Goal: Task Accomplishment & Management: Complete application form

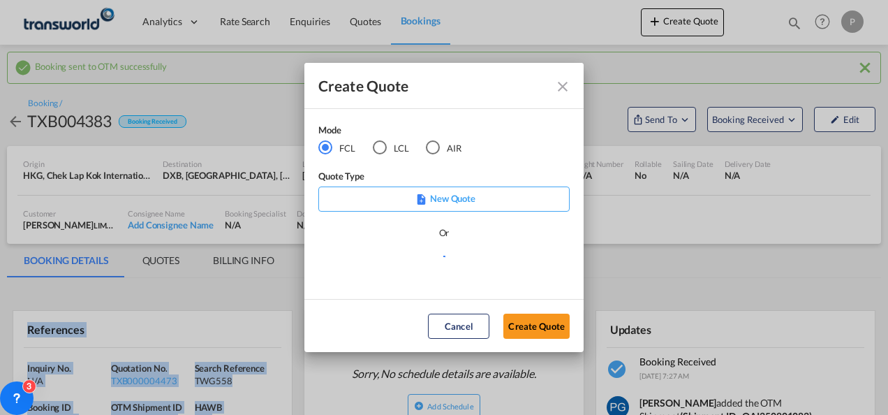
scroll to position [96, 0]
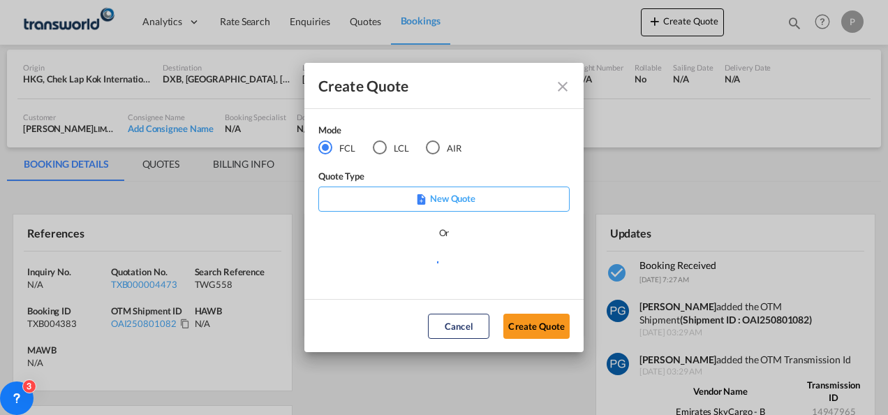
click at [431, 144] on div "AIR" at bounding box center [433, 147] width 14 height 14
click at [530, 323] on button "Create Quote" at bounding box center [536, 325] width 66 height 25
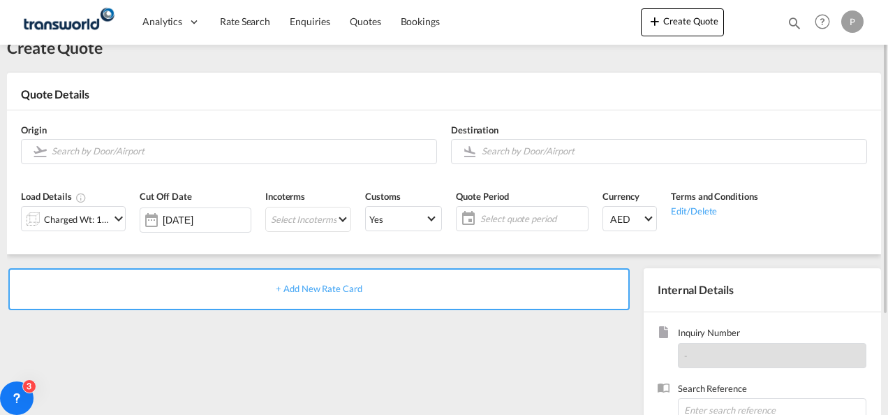
scroll to position [32, 0]
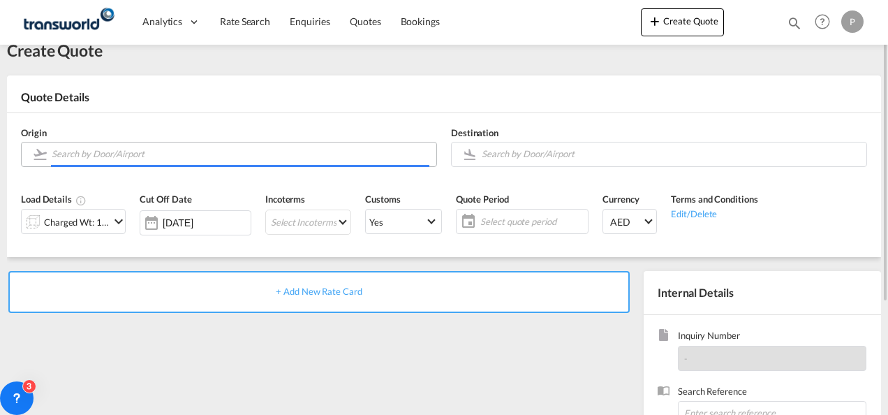
click at [250, 159] on input "Search by Door/Airport" at bounding box center [241, 154] width 378 height 24
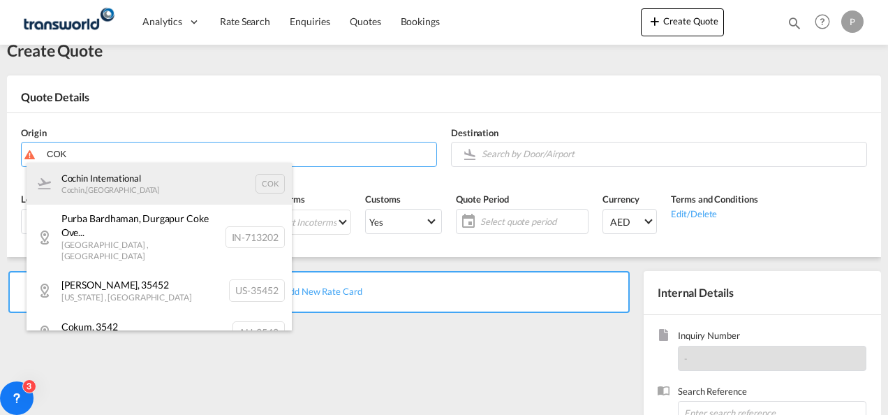
click at [128, 179] on div "Cochin International Cochin , [GEOGRAPHIC_DATA] COK" at bounding box center [159, 184] width 265 height 42
type input "Cochin International, Cochin, COK"
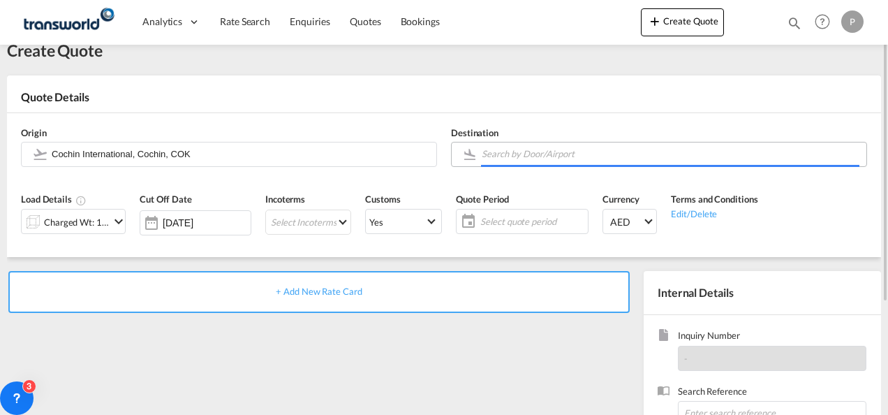
click at [547, 152] on input "Search by Door/Airport" at bounding box center [671, 154] width 378 height 24
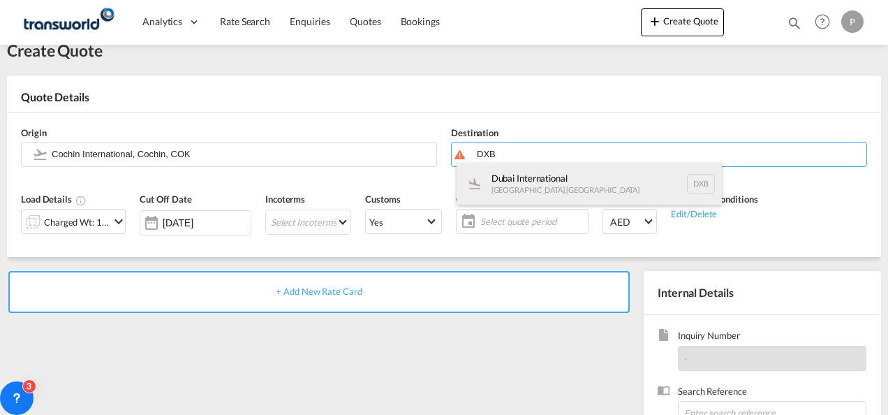
click at [542, 177] on div "Dubai International [GEOGRAPHIC_DATA] , [GEOGRAPHIC_DATA] DXB" at bounding box center [589, 184] width 265 height 42
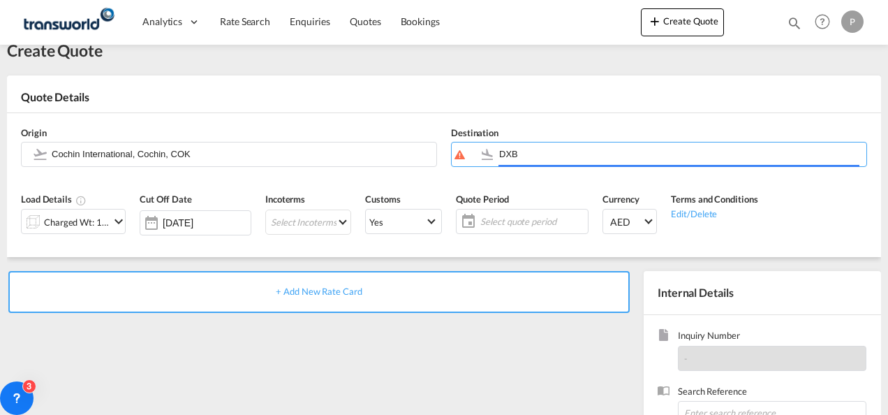
type input "Dubai International, [GEOGRAPHIC_DATA], DXB"
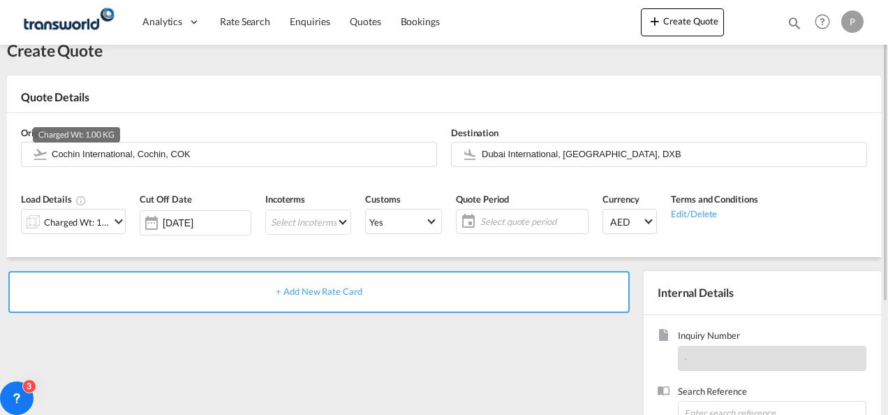
click at [90, 226] on div "Charged Wt: 1.00 KG" at bounding box center [77, 222] width 66 height 20
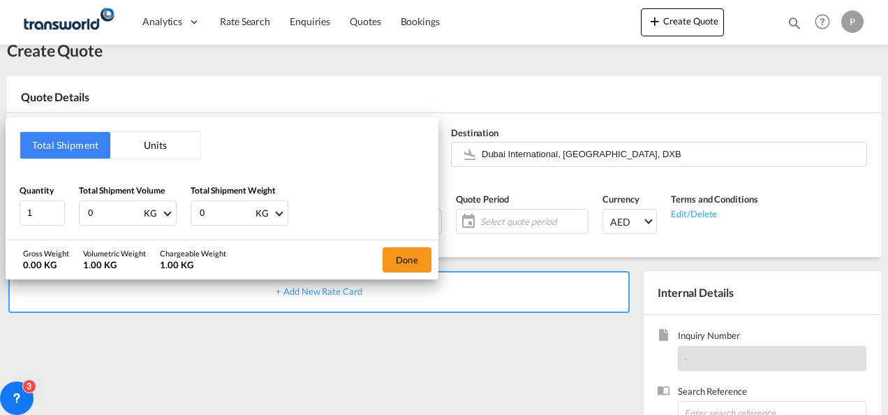
click at [107, 211] on input "0" at bounding box center [115, 213] width 56 height 24
type input "5437"
click at [218, 209] on input "0" at bounding box center [226, 213] width 56 height 24
type input "5437"
click at [408, 255] on button "Done" at bounding box center [407, 259] width 49 height 25
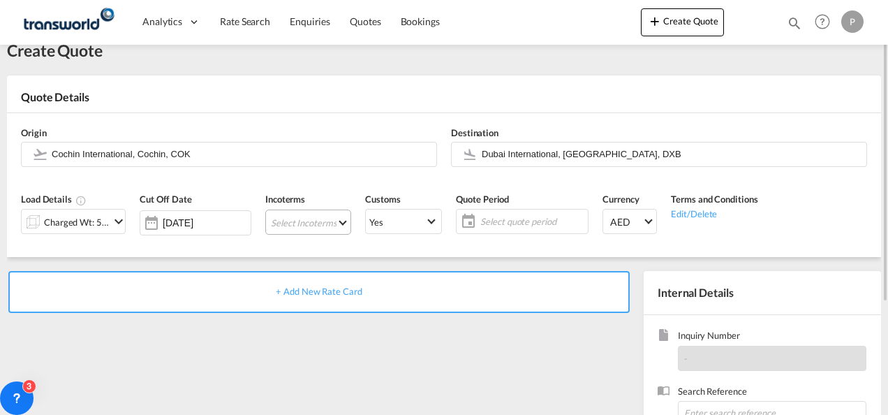
click at [308, 221] on md-select "Select Incoterms DPU - import Delivery at Place Unloaded DDP - export Delivery …" at bounding box center [308, 221] width 86 height 25
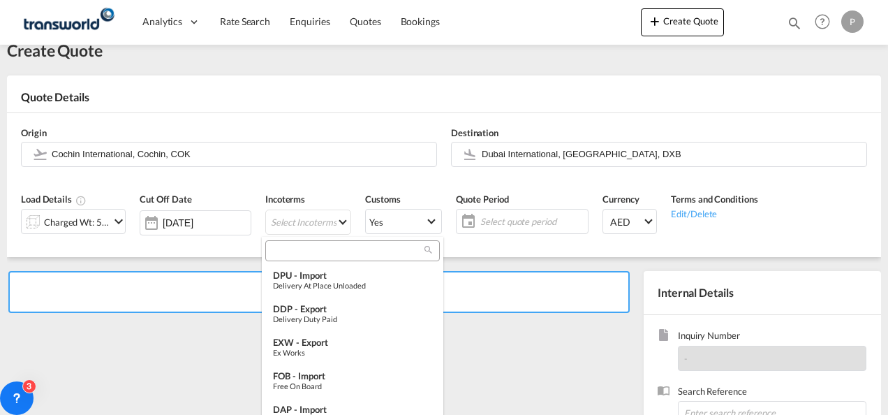
click at [297, 254] on input "search" at bounding box center [346, 250] width 155 height 13
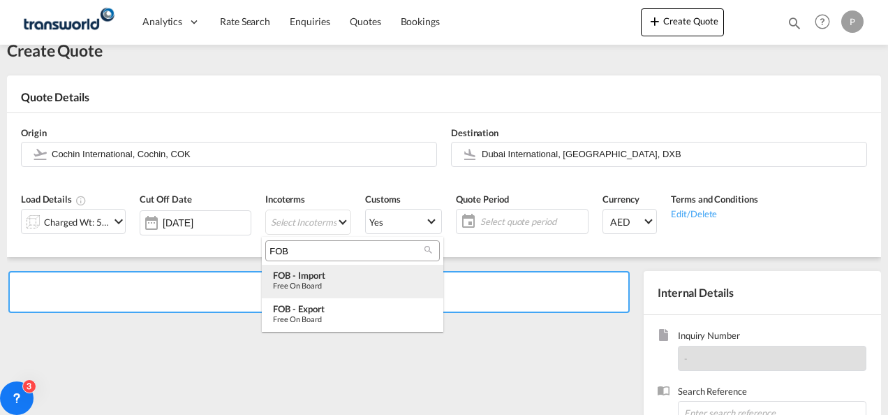
type input "FOB"
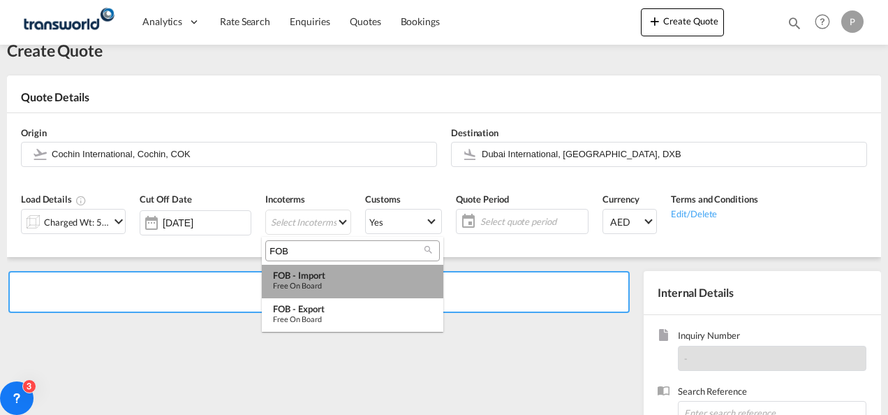
click at [304, 283] on div "Free on Board" at bounding box center [352, 285] width 159 height 9
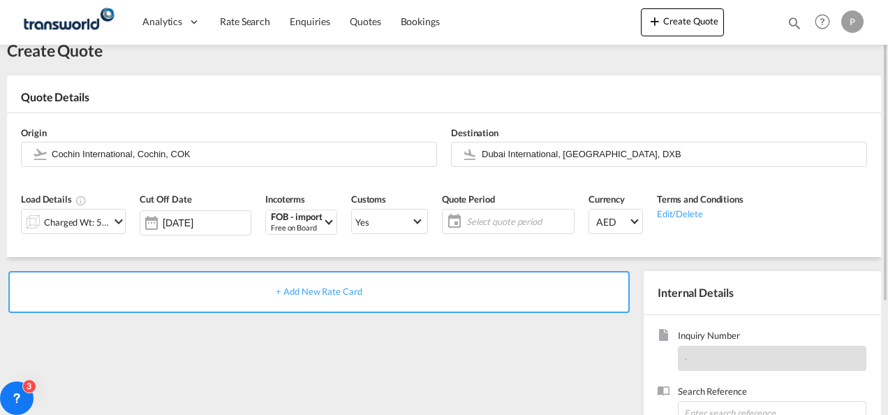
click at [493, 222] on span "Select quote period" at bounding box center [518, 221] width 104 height 13
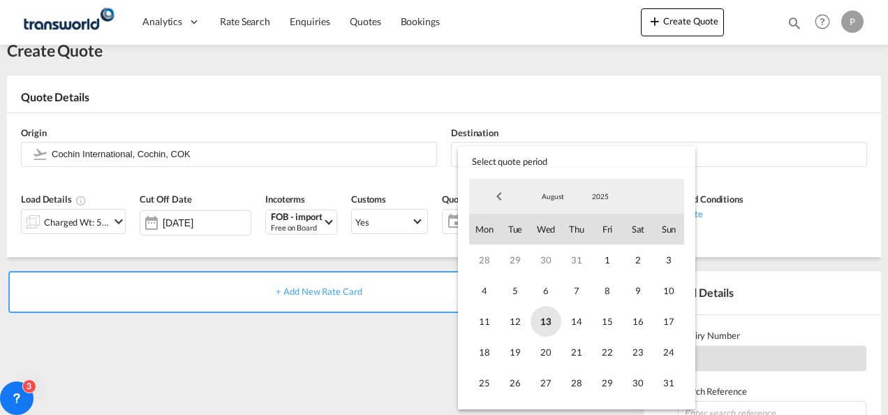
click at [547, 319] on span "13" at bounding box center [546, 321] width 31 height 31
click at [663, 384] on span "31" at bounding box center [668, 382] width 31 height 31
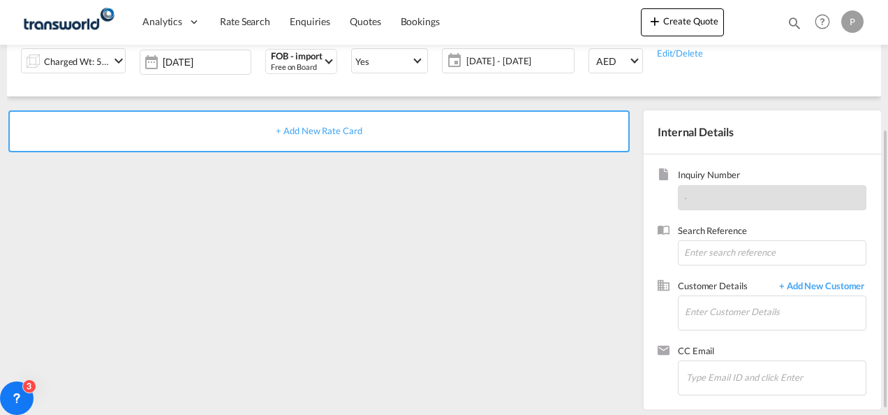
scroll to position [194, 0]
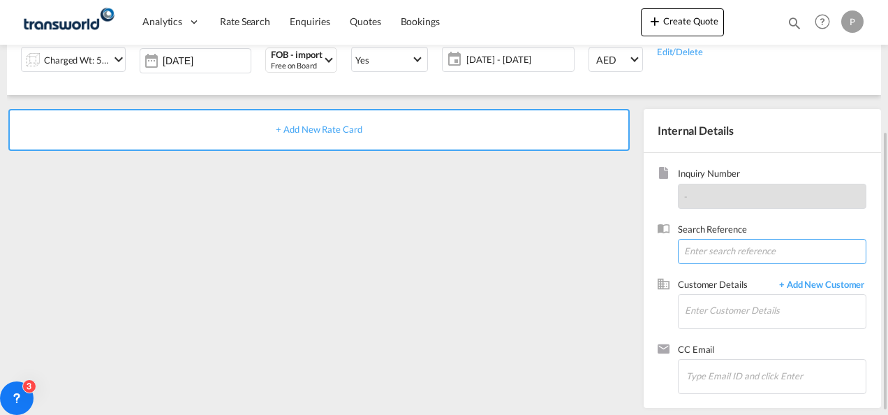
click at [709, 251] on input at bounding box center [772, 251] width 188 height 25
paste input "17614519783"
type input "17614519783"
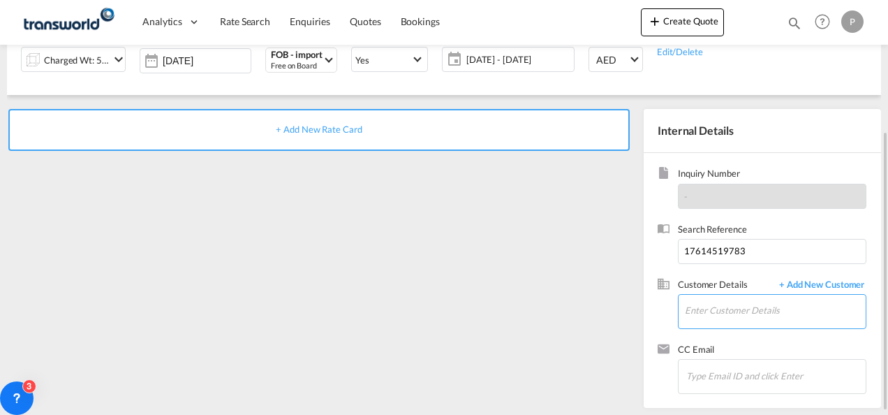
click at [700, 310] on input "Enter Customer Details" at bounding box center [775, 310] width 181 height 31
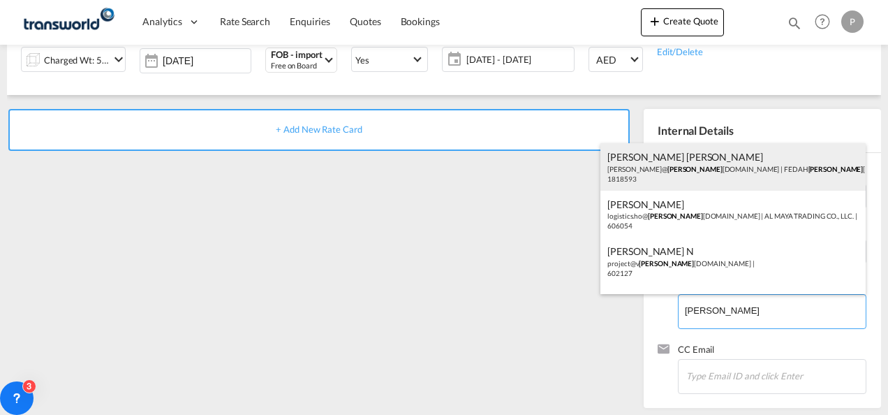
click at [679, 165] on div "[PERSON_NAME] [PERSON_NAME] [PERSON_NAME]@ [PERSON_NAME] [DOMAIN_NAME] | FEDAH …" at bounding box center [732, 166] width 265 height 47
type input "FEDAH ALMADINA GOODS WHOLESALERS CO. L.L.C, [PERSON_NAME] [PERSON_NAME], [PERSO…"
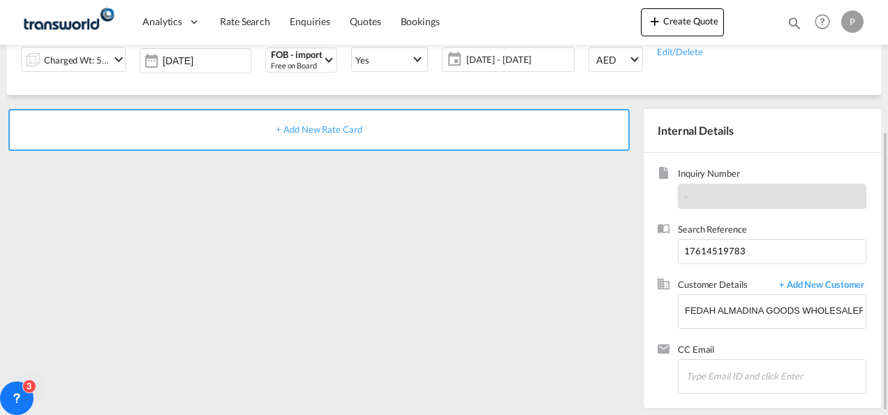
click at [334, 135] on div "+ Add New Rate Card" at bounding box center [318, 130] width 621 height 42
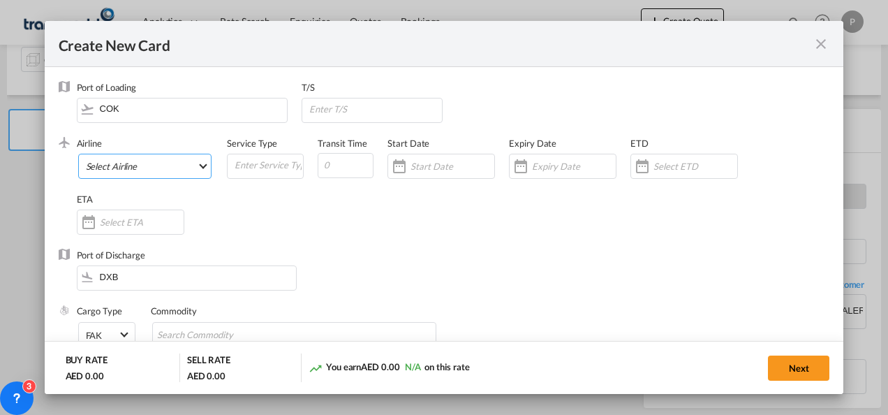
click at [112, 165] on md-select "Select Airline AIR EXPRESS S.A. (1166- / -) CMA CGM Air Cargo (1140-2C / -) DDW…" at bounding box center [145, 166] width 134 height 25
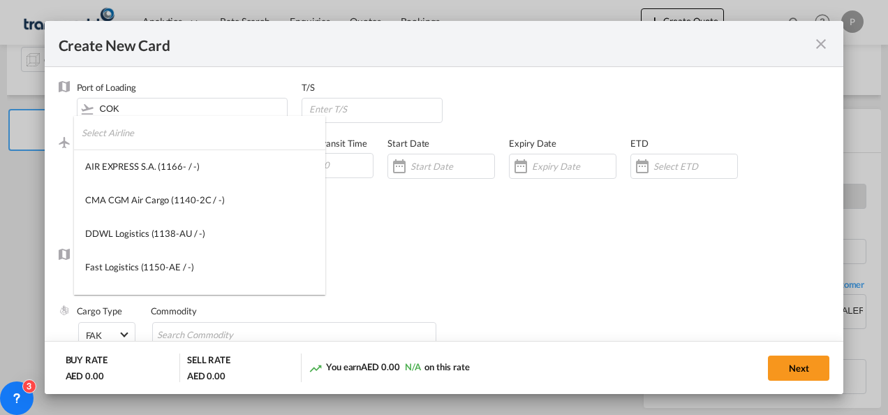
click at [135, 136] on input "search" at bounding box center [204, 133] width 244 height 34
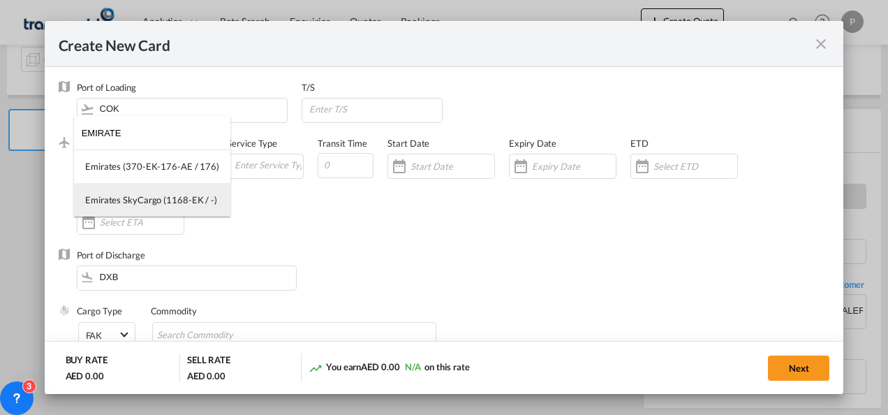
type input "EMIRATE"
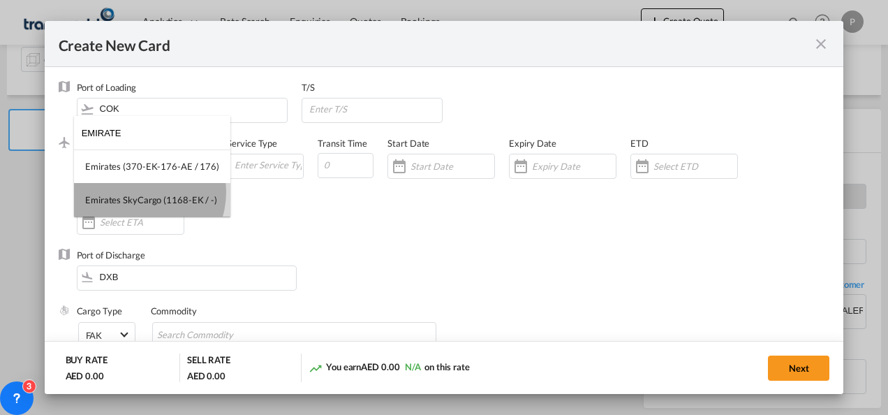
click at [139, 191] on md-option "Emirates SkyCargo (1168-EK / -)" at bounding box center [152, 200] width 156 height 34
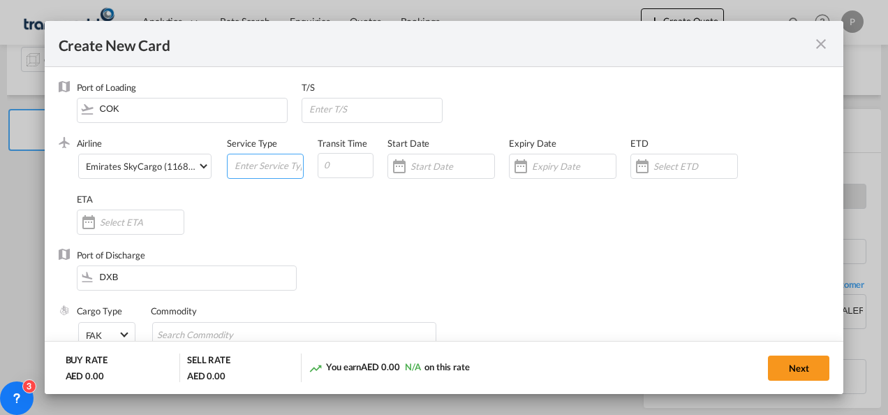
click at [244, 164] on input "Create New Card ..." at bounding box center [268, 164] width 70 height 21
type input "FOB IMPORT"
click at [575, 169] on input "Create New Card ..." at bounding box center [574, 166] width 84 height 11
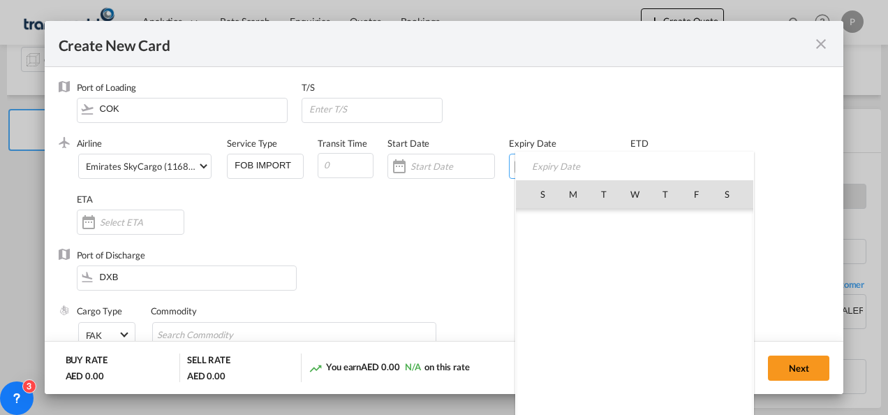
scroll to position [323169, 0]
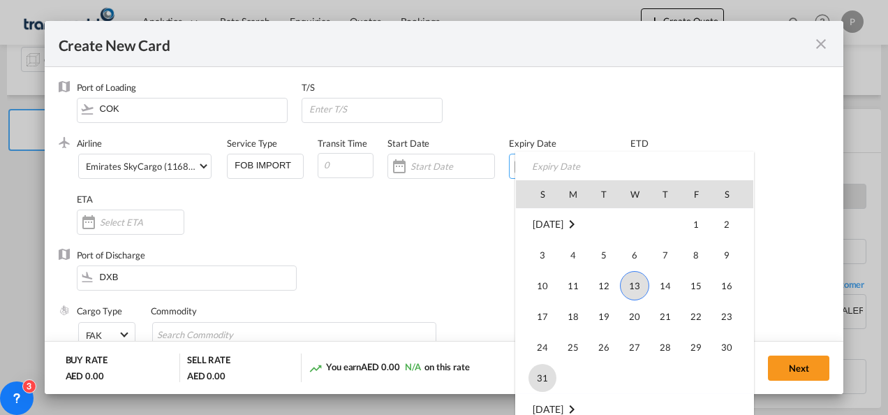
click at [538, 380] on span "31" at bounding box center [542, 378] width 28 height 28
type input "[DATE]"
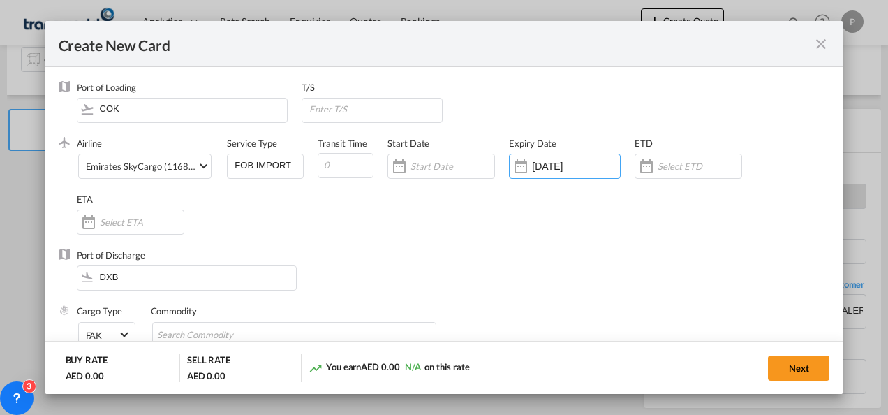
scroll to position [80, 0]
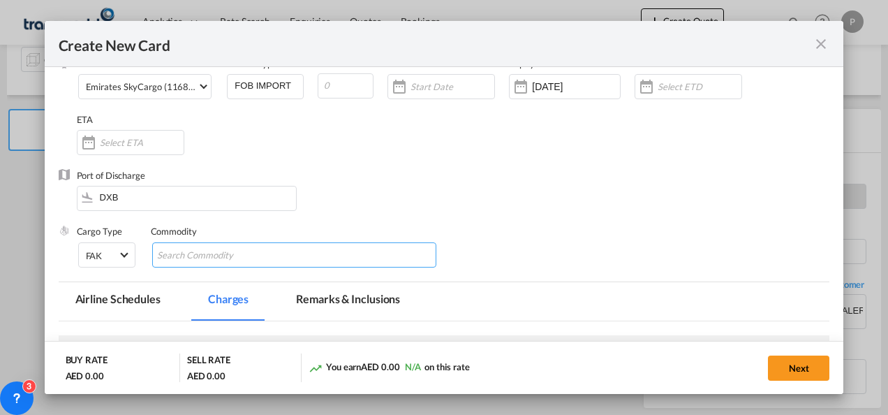
click at [227, 255] on input "Chips input." at bounding box center [221, 255] width 128 height 22
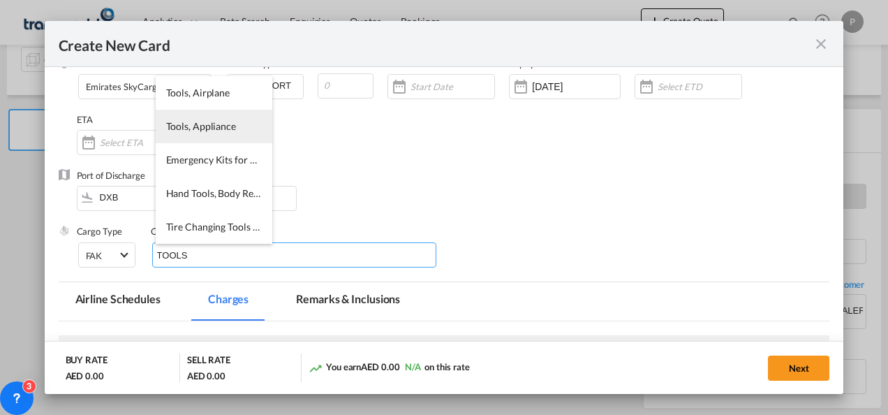
type input "TOOLS"
click at [218, 123] on span "Tools, Appliance" at bounding box center [201, 126] width 70 height 12
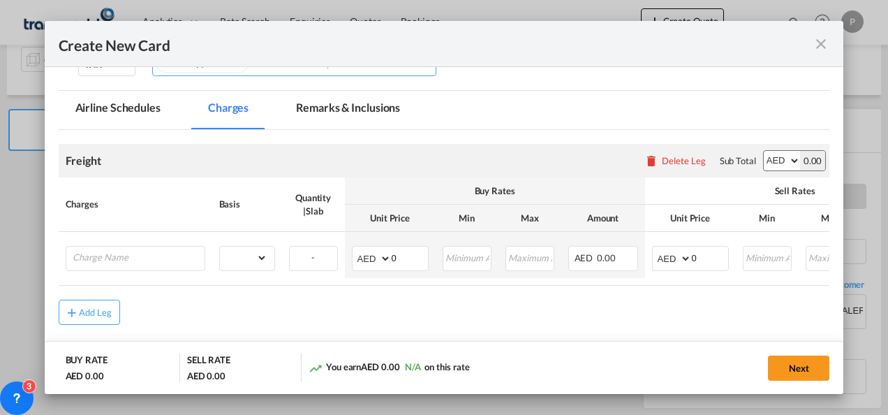
scroll to position [272, 0]
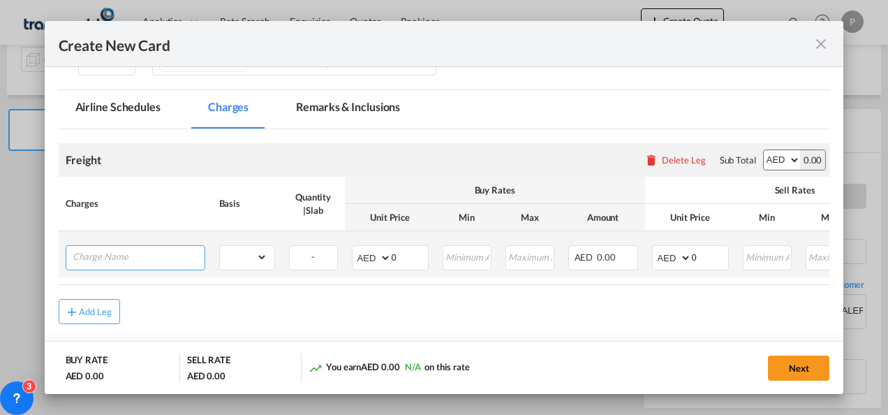
click at [187, 254] on input "Charge Name" at bounding box center [139, 256] width 132 height 21
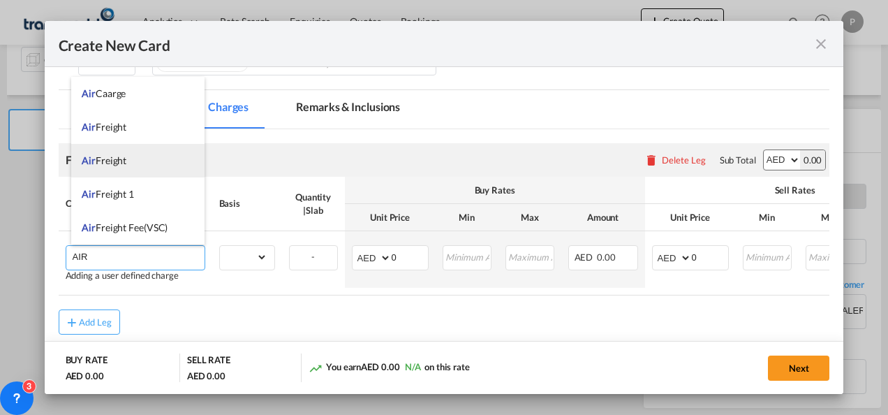
click at [128, 169] on li "Air Freight" at bounding box center [137, 161] width 133 height 34
type input "Air Freight"
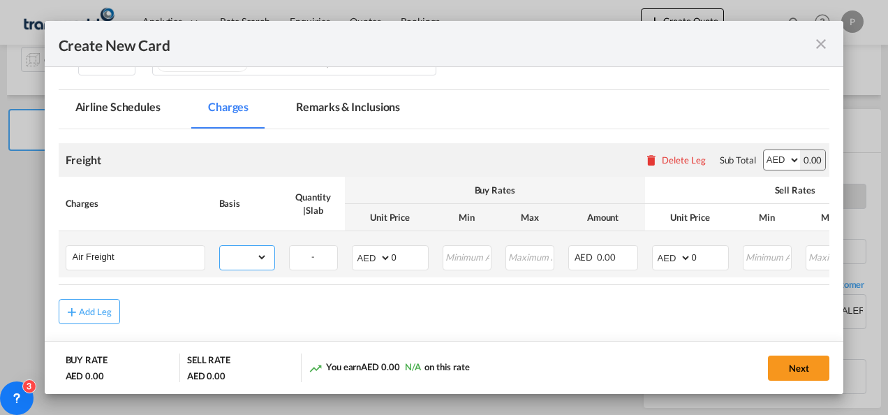
click at [257, 262] on select "gross_weight volumetric_weight per_shipment per_bl per_km % on air freight per_…" at bounding box center [243, 257] width 47 height 22
select select "per_shipment"
click at [220, 246] on select "gross_weight volumetric_weight per_shipment per_bl per_km % on air freight per_…" at bounding box center [243, 257] width 47 height 22
click at [359, 252] on select "AED AFN ALL AMD ANG AOA ARS AUD AWG AZN BAM BBD BDT BGN BHD BIF BMD BND BOB BRL…" at bounding box center [373, 258] width 36 height 20
select select "string:USD"
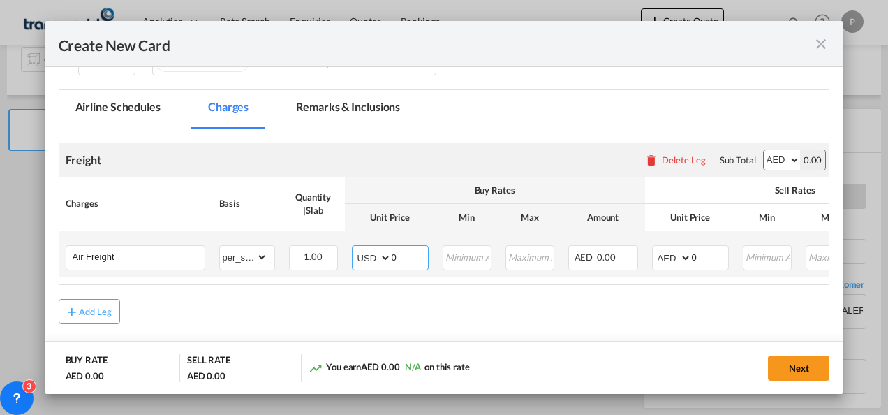
click at [355, 248] on select "AED AFN ALL AMD ANG AOA ARS AUD AWG AZN BAM BBD BDT BGN BHD BIF BMD BND BOB BRL…" at bounding box center [373, 258] width 36 height 20
click at [408, 255] on input "0" at bounding box center [410, 256] width 36 height 21
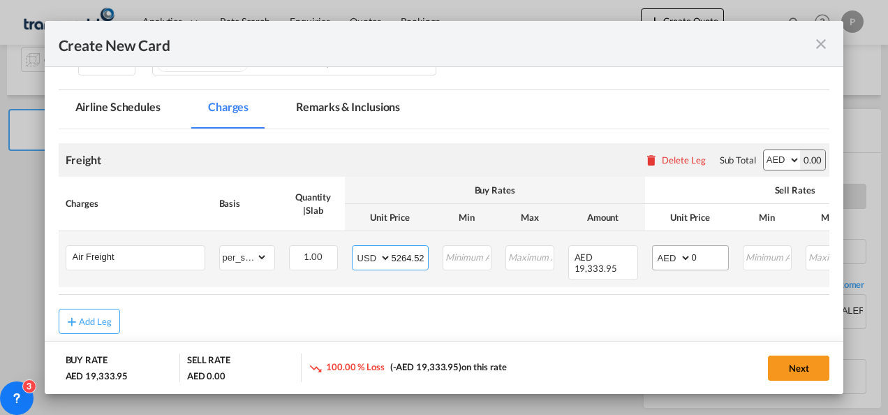
type input "5264.52"
click at [662, 252] on select "AED AFN ALL AMD ANG AOA ARS AUD AWG AZN BAM BBD BDT BGN BHD BIF BMD BND BOB BRL…" at bounding box center [673, 258] width 36 height 20
select select "string:USD"
click at [655, 248] on select "AED AFN ALL AMD ANG AOA ARS AUD AWG AZN BAM BBD BDT BGN BHD BIF BMD BND BOB BRL…" at bounding box center [673, 258] width 36 height 20
click at [696, 255] on input "0" at bounding box center [710, 256] width 36 height 21
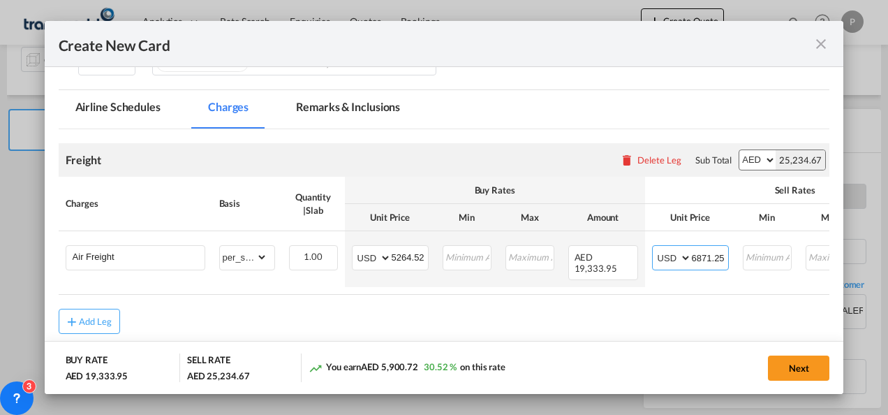
type input "6871.25"
click at [799, 364] on button "Next" at bounding box center [798, 367] width 61 height 25
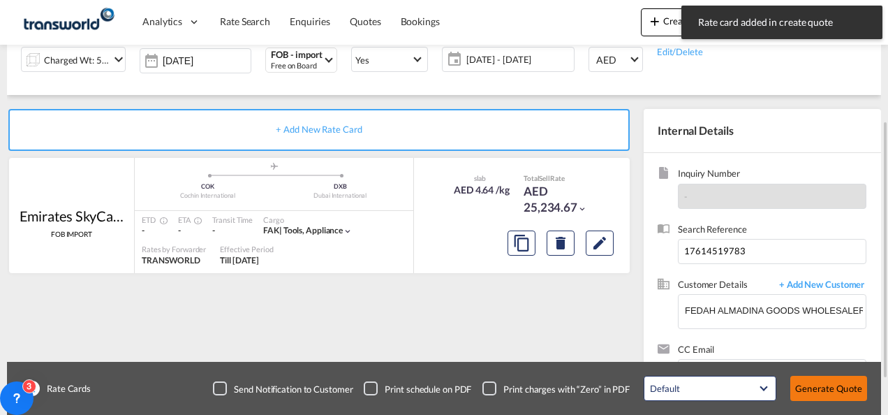
click at [836, 387] on button "Generate Quote" at bounding box center [828, 388] width 77 height 25
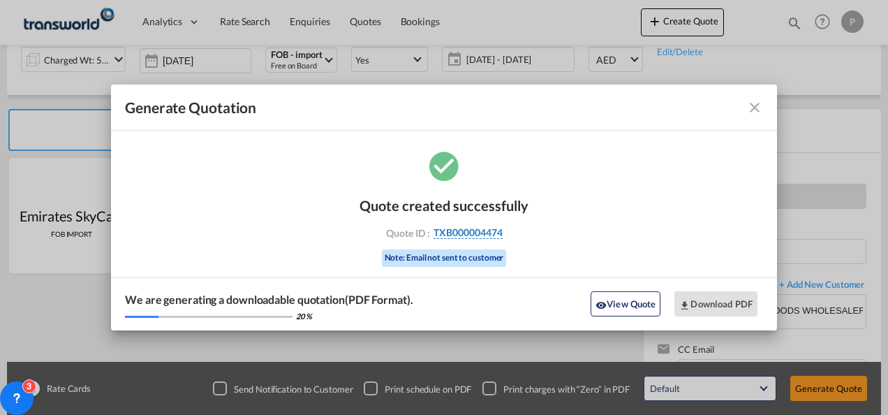
click at [486, 230] on span "TXB000004474" at bounding box center [467, 232] width 69 height 13
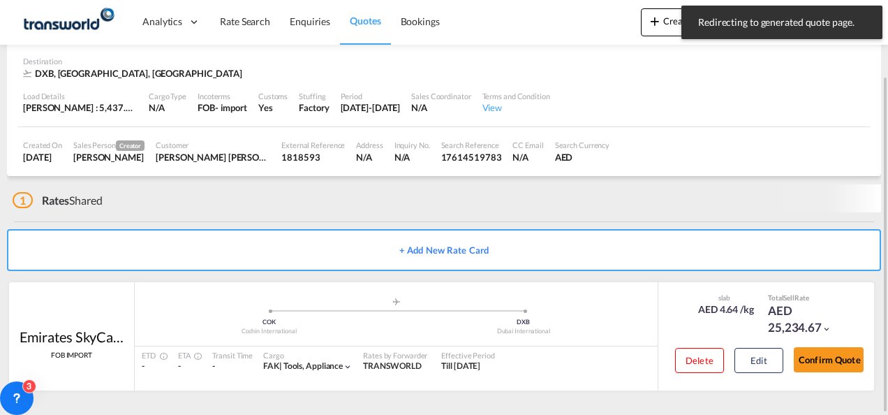
scroll to position [94, 0]
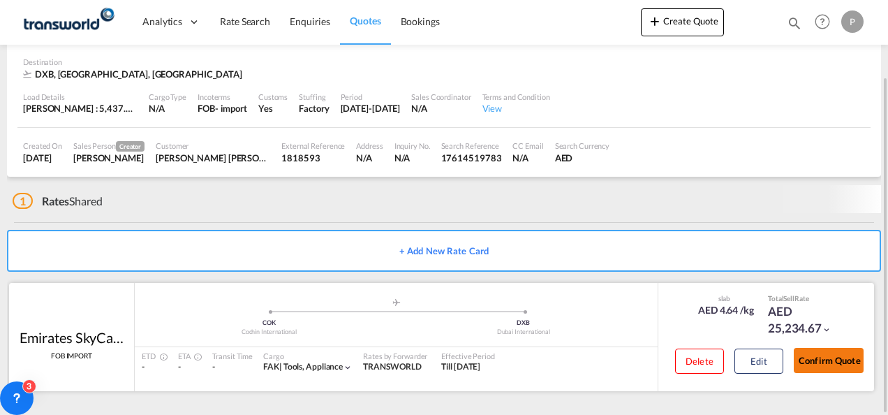
click at [857, 362] on button "Confirm Quote" at bounding box center [829, 360] width 70 height 25
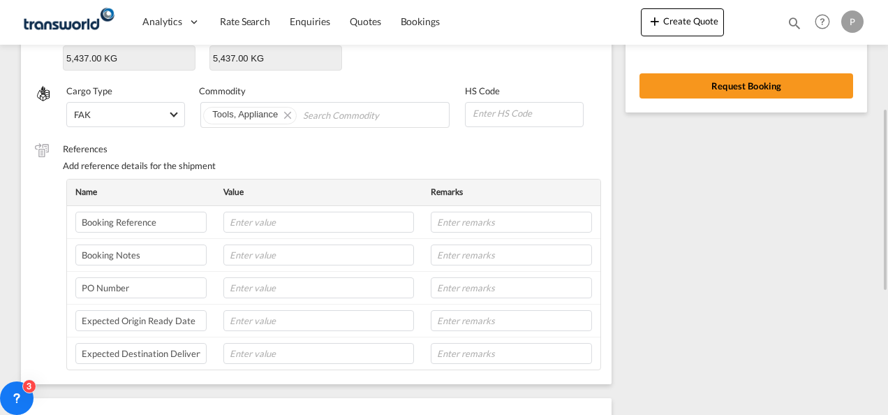
scroll to position [246, 0]
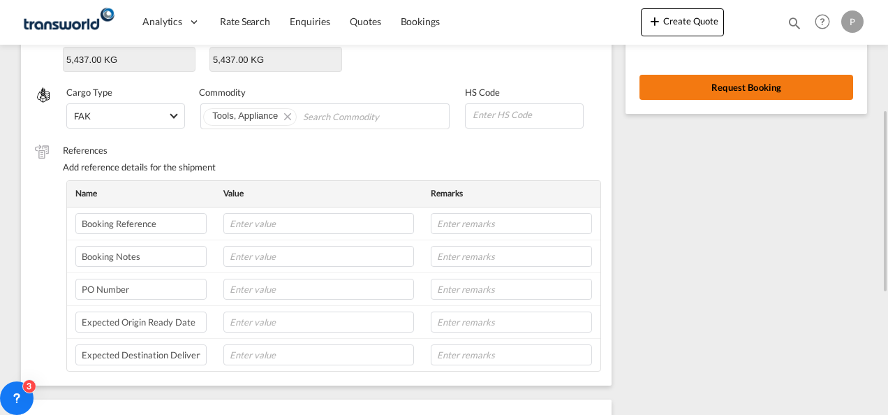
click at [727, 96] on button "Request Booking" at bounding box center [746, 87] width 214 height 25
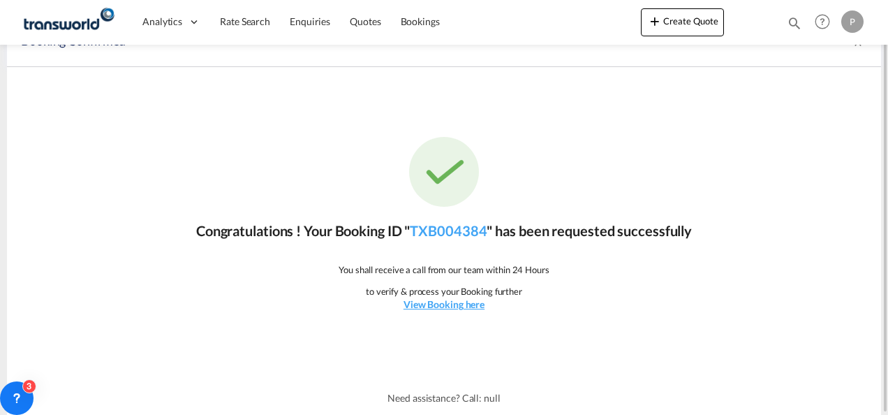
scroll to position [26, 0]
click at [438, 230] on link "TXB004384" at bounding box center [448, 231] width 77 height 17
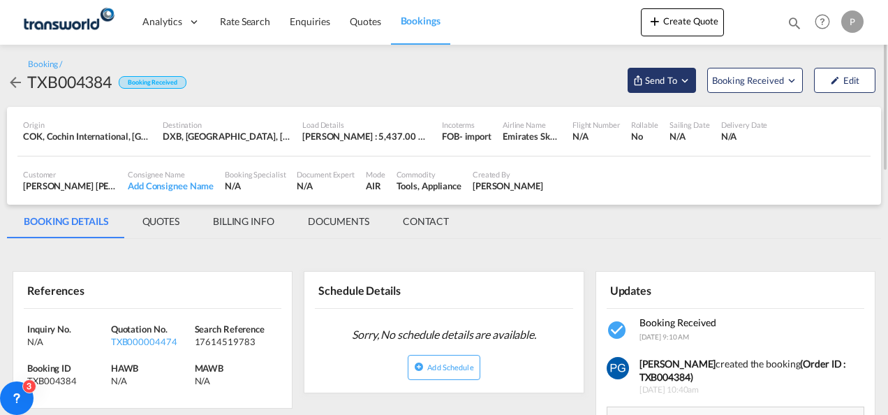
click at [663, 75] on span "Send To" at bounding box center [661, 80] width 35 height 14
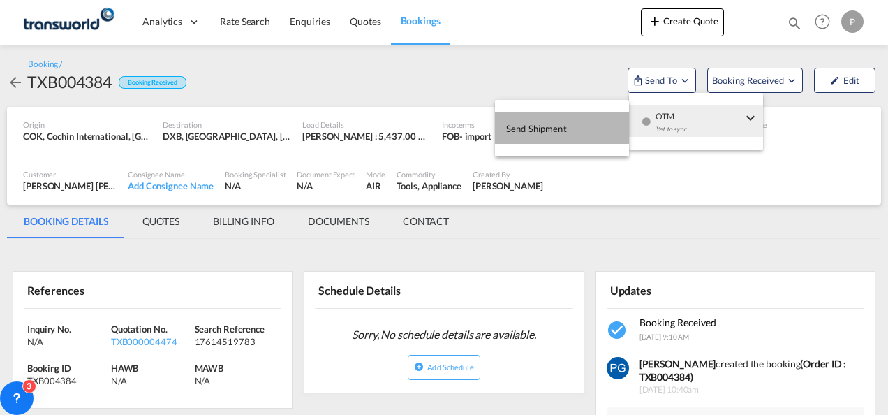
click at [568, 120] on button "Send Shipment" at bounding box center [562, 127] width 134 height 31
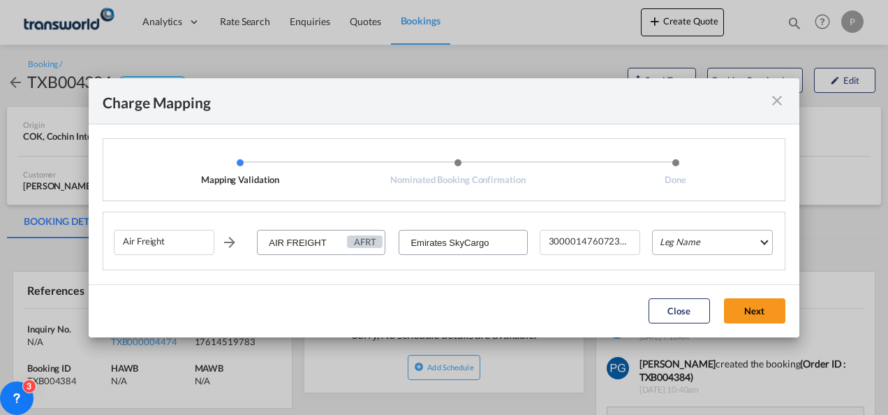
click at [680, 240] on md-select "Leg Name HANDLING ORIGIN HANDLING DESTINATION OTHERS TL PICK UP CUSTOMS ORIGIN …" at bounding box center [712, 242] width 121 height 25
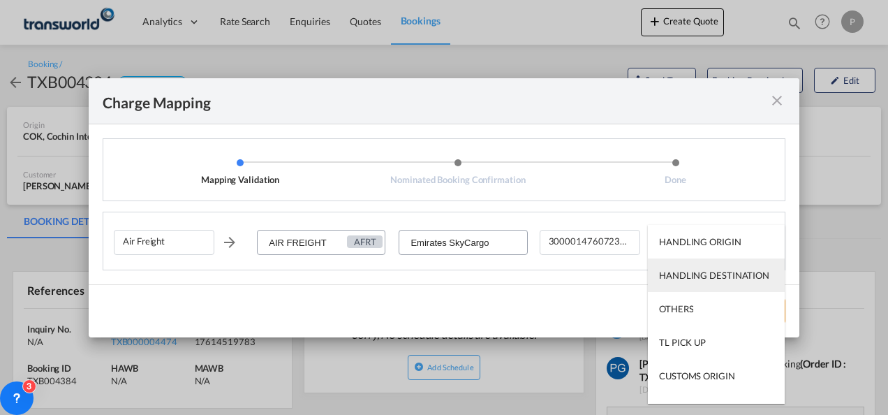
scroll to position [89, 0]
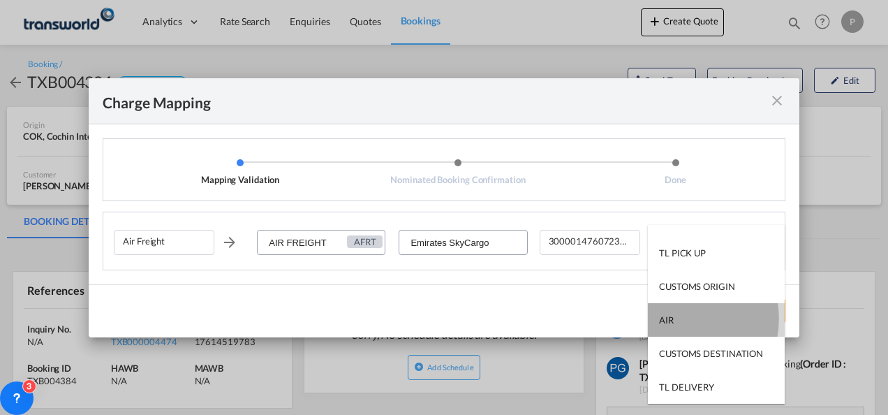
click at [672, 318] on div "AIR" at bounding box center [666, 319] width 15 height 13
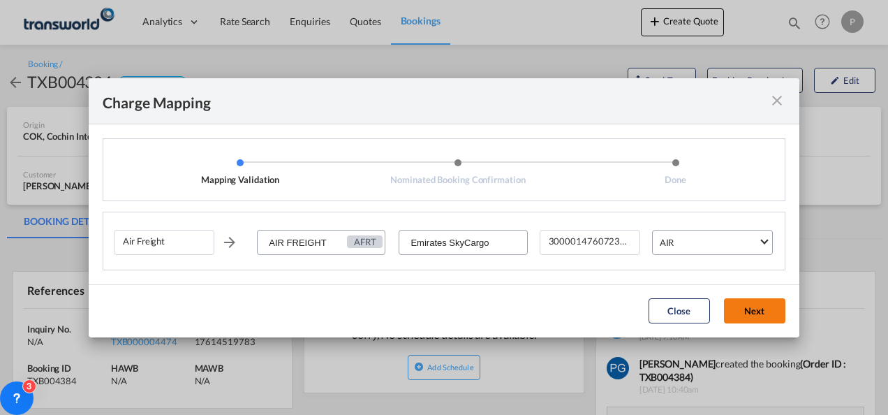
click at [751, 311] on button "Next" at bounding box center [754, 310] width 61 height 25
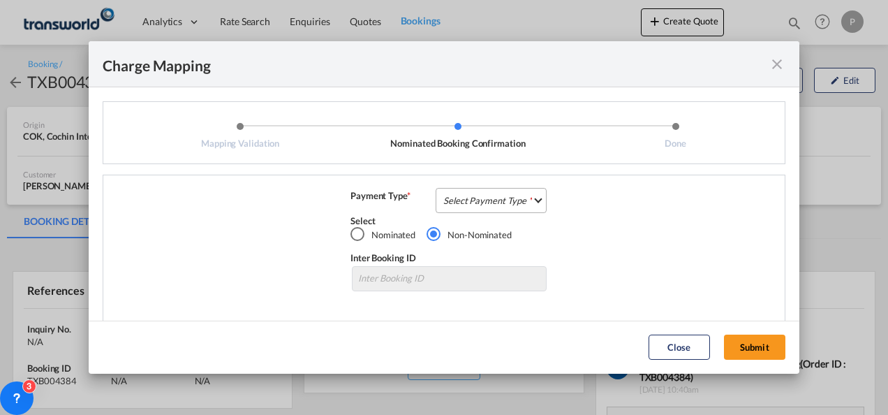
click at [468, 196] on md-select "Select Payment Type COLLECT PREPAID" at bounding box center [491, 200] width 111 height 25
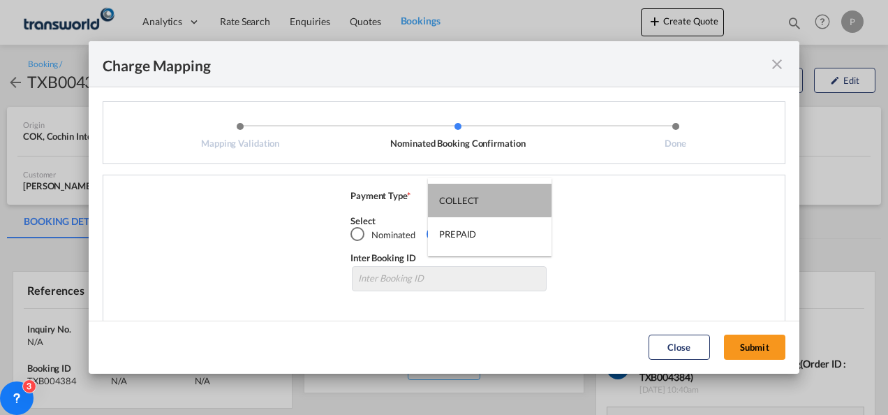
click at [468, 196] on div "COLLECT" at bounding box center [459, 200] width 40 height 13
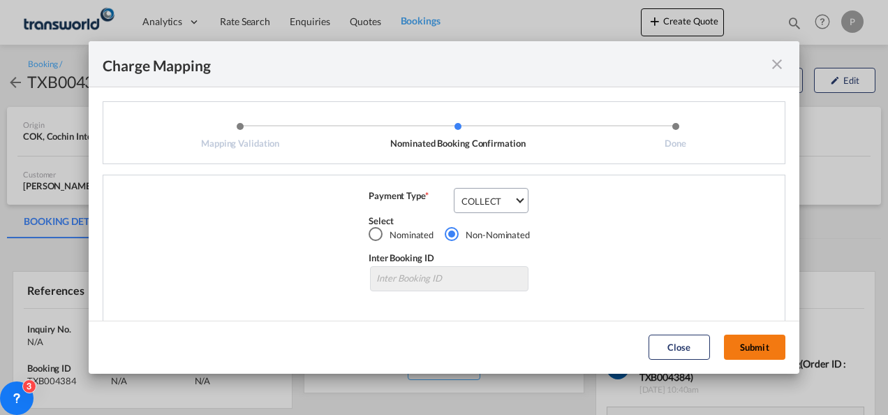
click at [747, 346] on button "Submit" at bounding box center [754, 346] width 61 height 25
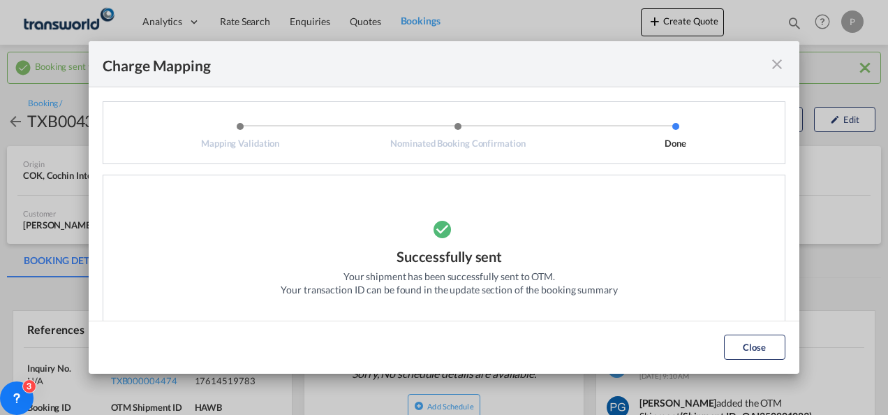
click at [780, 64] on md-icon "icon-close fg-AAA8AD cursor" at bounding box center [777, 64] width 17 height 17
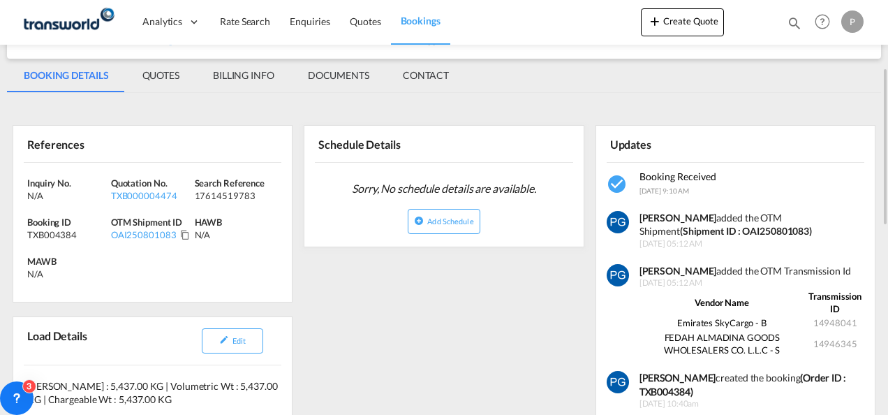
scroll to position [186, 0]
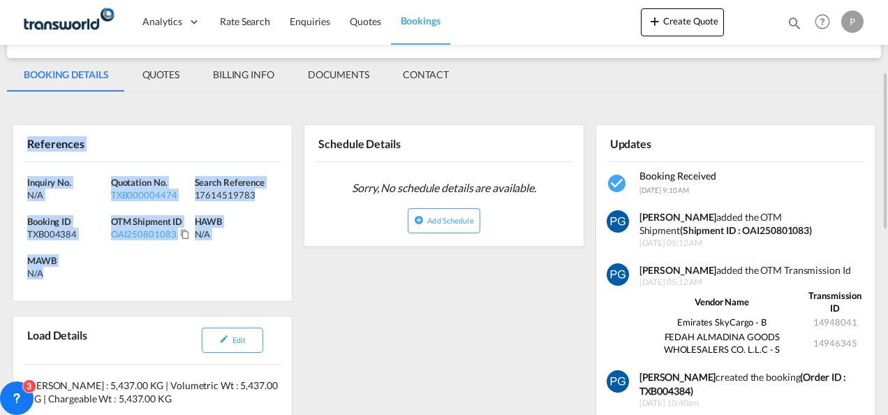
drag, startPoint x: 25, startPoint y: 144, endPoint x: 86, endPoint y: 294, distance: 161.9
click at [86, 294] on div "References Inquiry No. N/A Quotation No. TXB000004474 Search Reference 17614519…" at bounding box center [153, 212] width 280 height 177
copy div "References Inquiry No. N/A Quotation No. TXB000004474 Search Reference 17614519…"
